Goal: Transaction & Acquisition: Purchase product/service

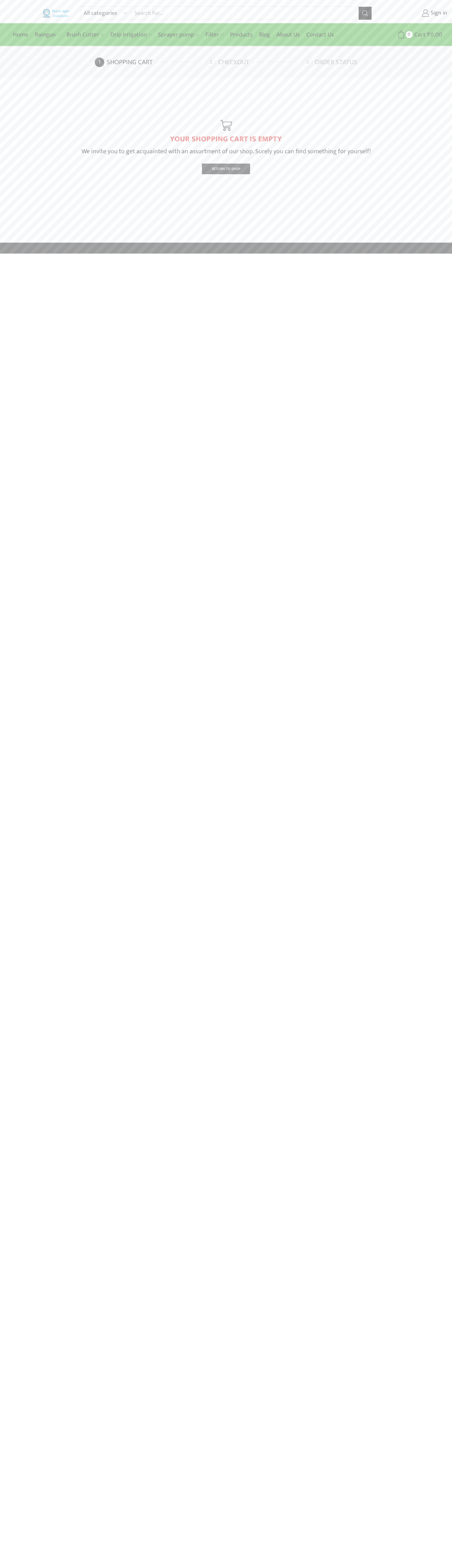
click at [253, 62] on link "Checkout" at bounding box center [253, 62] width 95 height 10
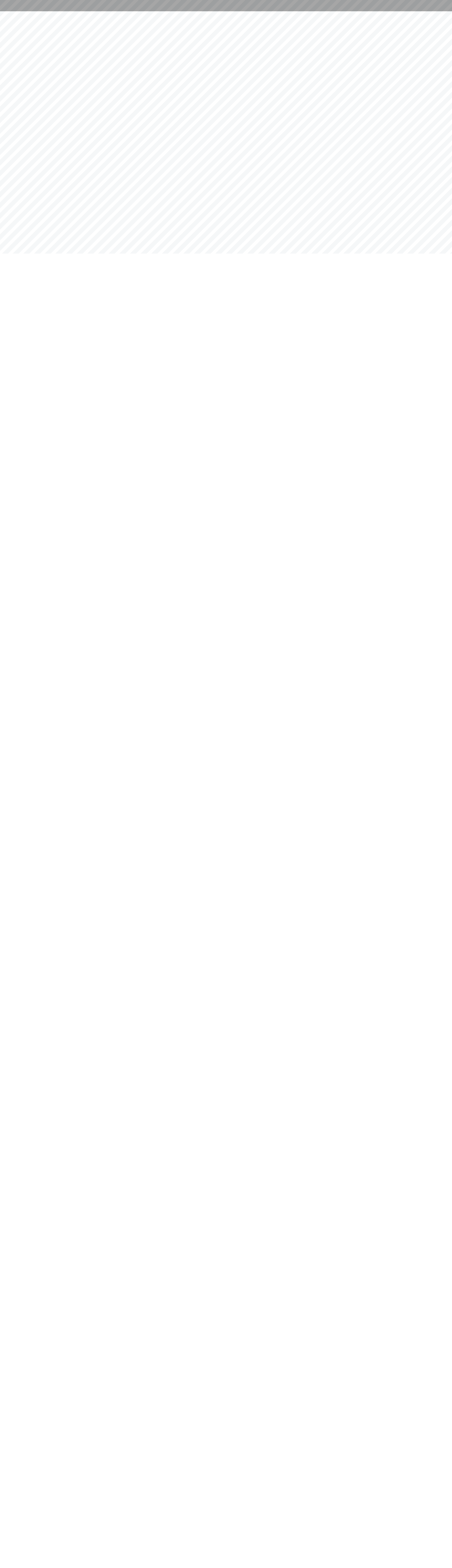
click at [24, 12] on html at bounding box center [226, 5] width 452 height 12
click at [444, 12] on html at bounding box center [226, 5] width 452 height 12
click at [447, 12] on html at bounding box center [226, 5] width 452 height 12
click at [22, 12] on html at bounding box center [226, 5] width 452 height 12
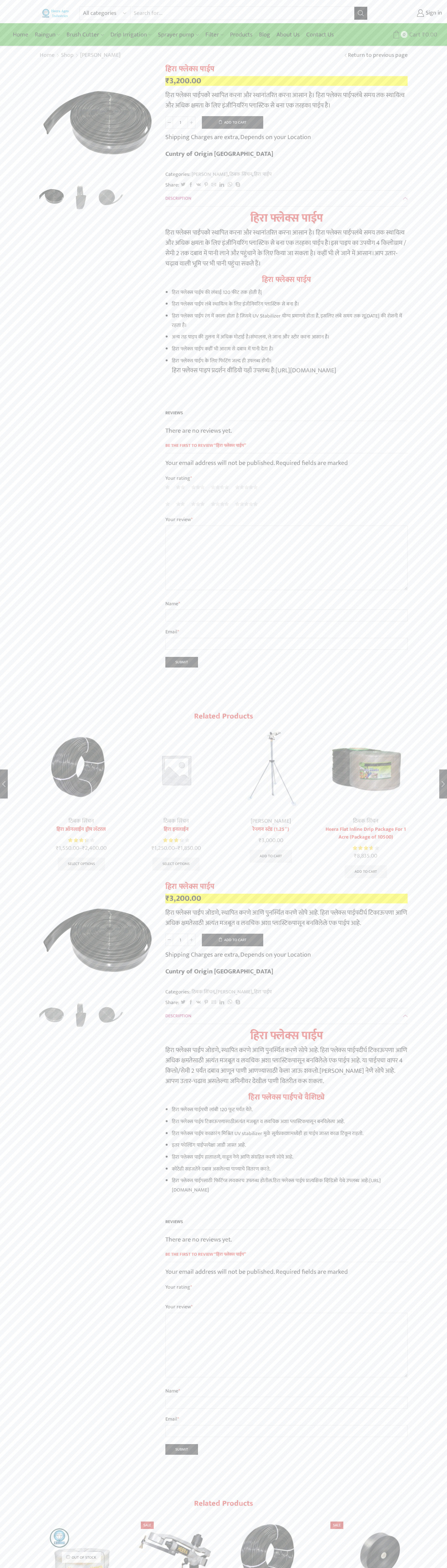
click at [396, 35] on icon at bounding box center [396, 34] width 8 height 8
